Goal: Transaction & Acquisition: Book appointment/travel/reservation

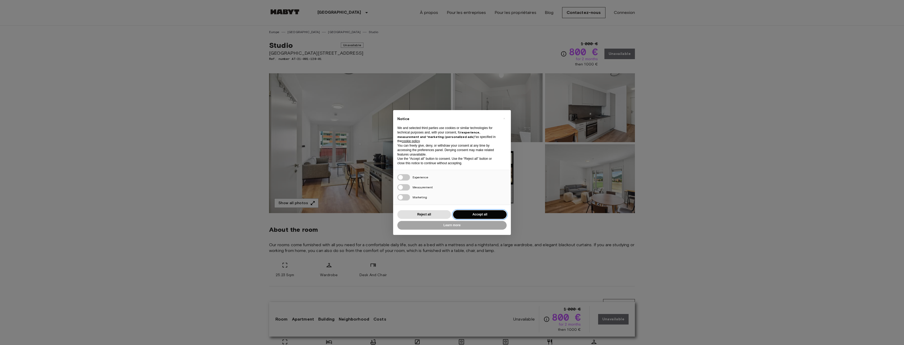
click at [472, 217] on button "Accept all" at bounding box center [480, 214] width 54 height 9
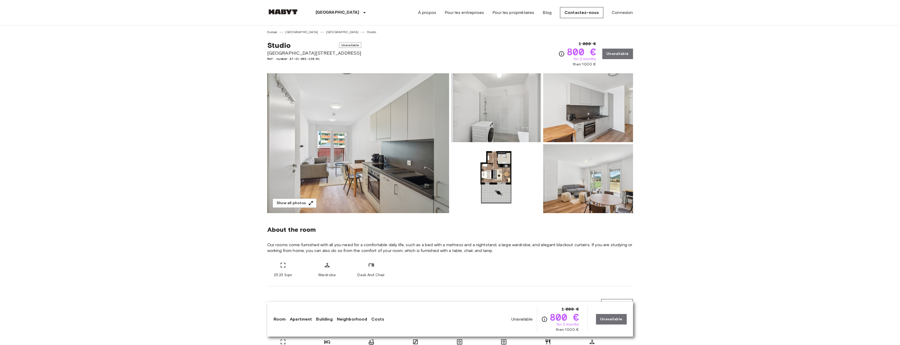
click at [421, 162] on img at bounding box center [358, 143] width 182 height 140
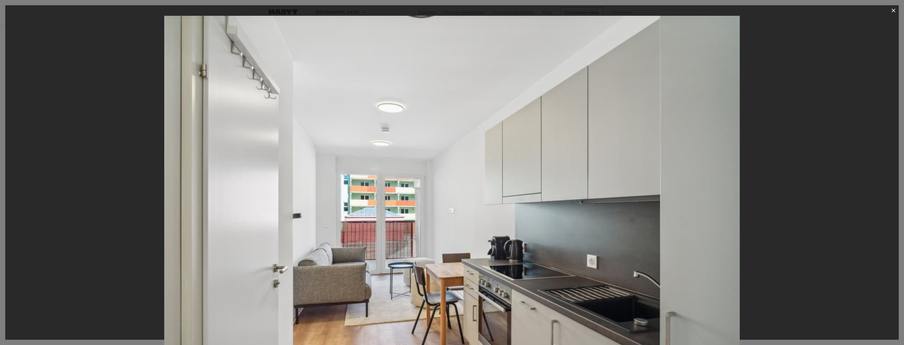
click at [799, 147] on div at bounding box center [451, 207] width 893 height 383
click at [722, 183] on img at bounding box center [451, 207] width 575 height 383
drag, startPoint x: 705, startPoint y: 189, endPoint x: 687, endPoint y: 191, distance: 18.2
click at [704, 189] on img at bounding box center [451, 207] width 575 height 383
click at [686, 191] on img at bounding box center [451, 207] width 575 height 383
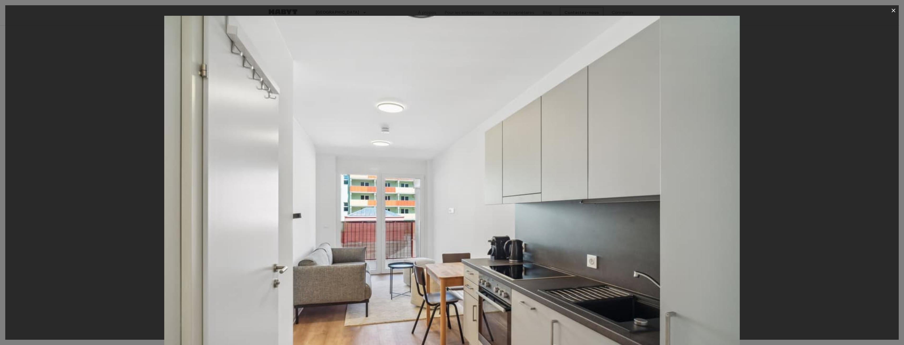
click at [895, 12] on icon "button" at bounding box center [894, 11] width 4 height 4
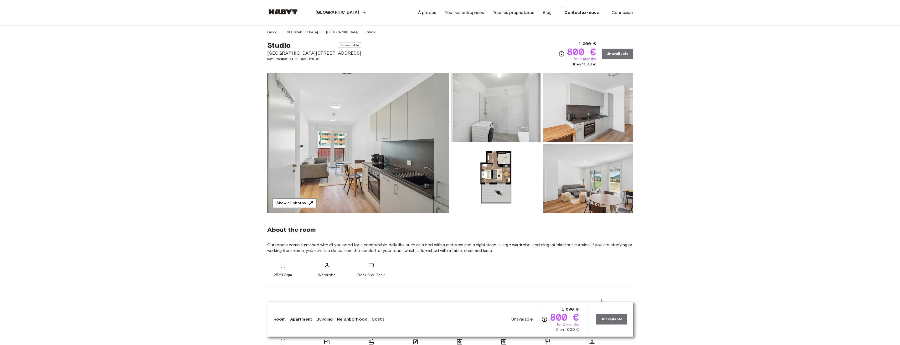
click at [485, 122] on img at bounding box center [496, 107] width 90 height 69
click at [502, 187] on img at bounding box center [496, 178] width 90 height 69
drag, startPoint x: 715, startPoint y: 156, endPoint x: 712, endPoint y: 159, distance: 4.2
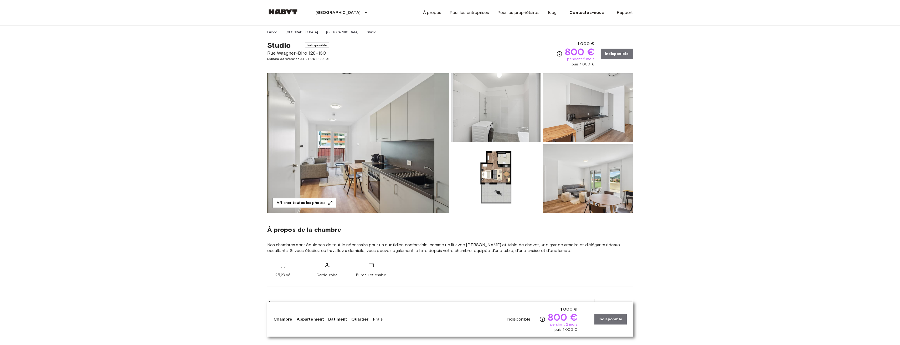
click at [491, 172] on img at bounding box center [496, 178] width 90 height 69
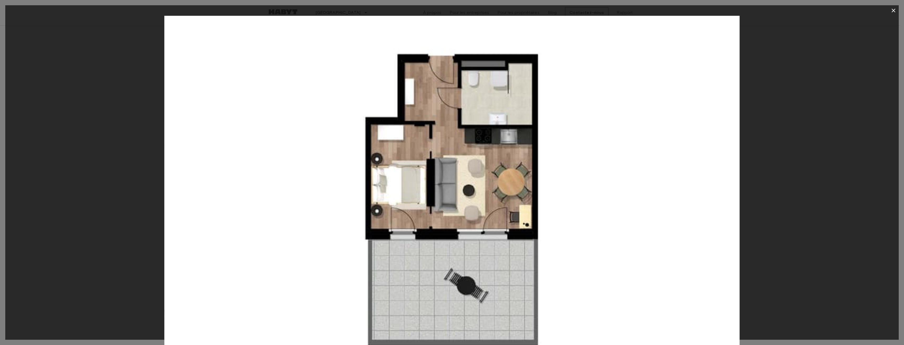
click at [830, 131] on div at bounding box center [451, 207] width 893 height 383
click at [894, 9] on icon "button" at bounding box center [893, 10] width 6 height 6
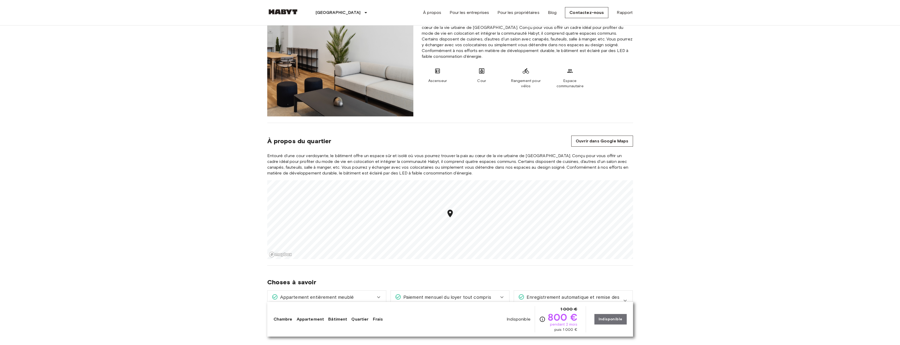
scroll to position [420, 0]
